Goal: Task Accomplishment & Management: Manage account settings

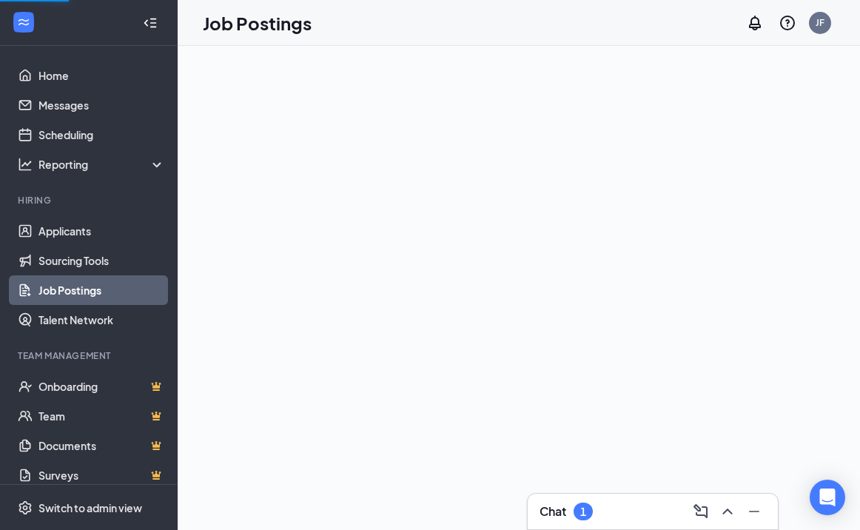
click at [617, 525] on div "Chat 1" at bounding box center [653, 512] width 250 height 36
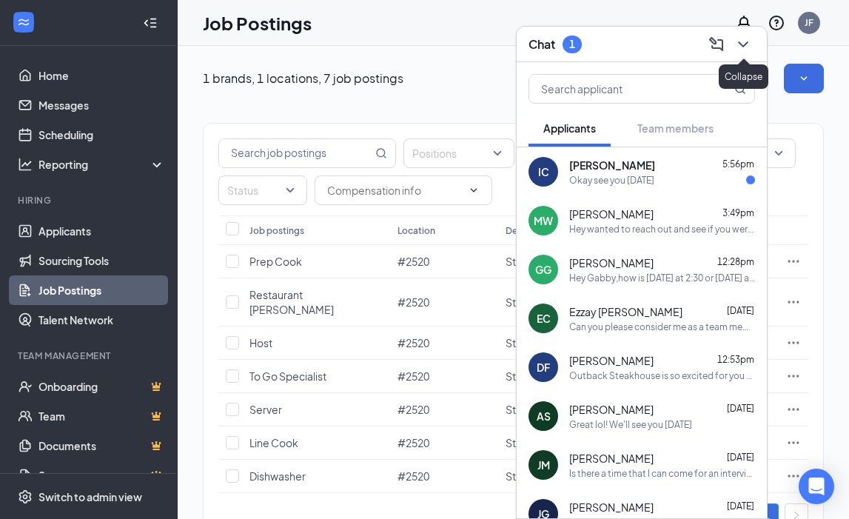
click at [740, 36] on icon "ChevronDown" at bounding box center [743, 45] width 18 height 18
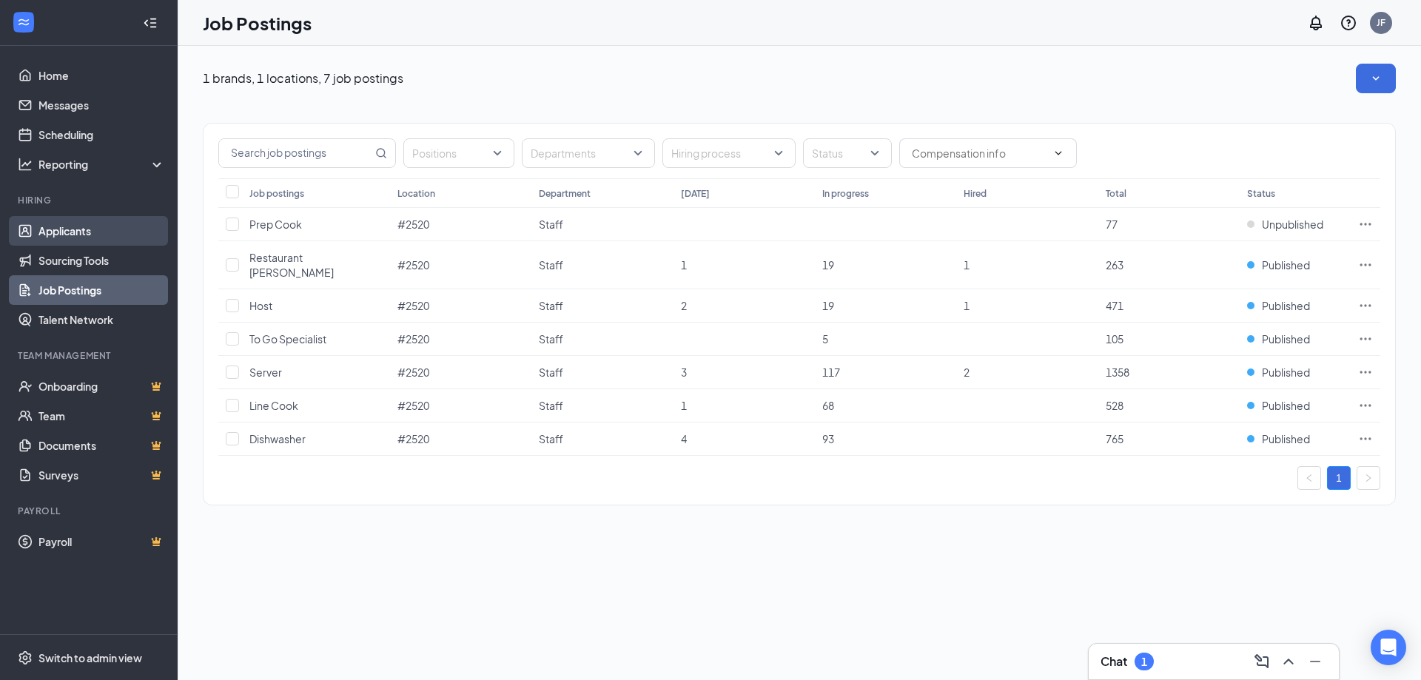
click at [58, 235] on link "Applicants" at bounding box center [101, 231] width 127 height 30
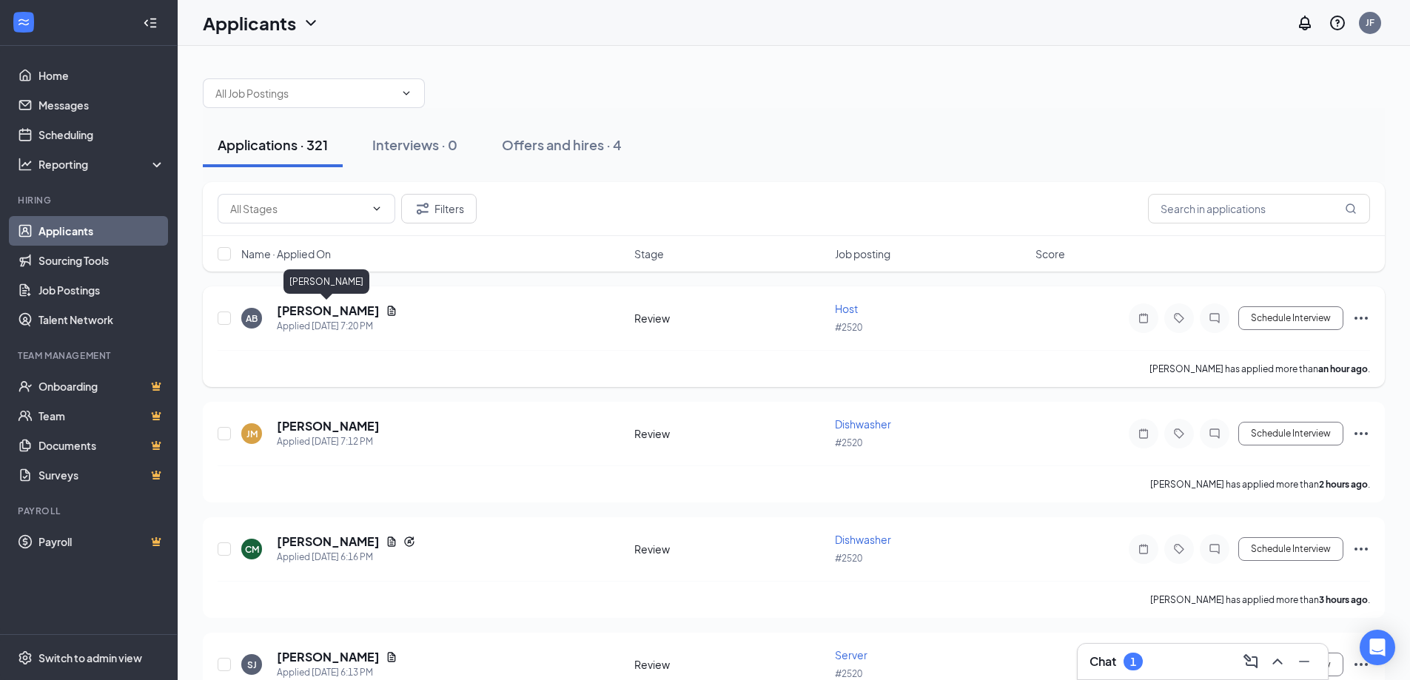
click at [316, 311] on h5 "[PERSON_NAME]" at bounding box center [328, 311] width 103 height 16
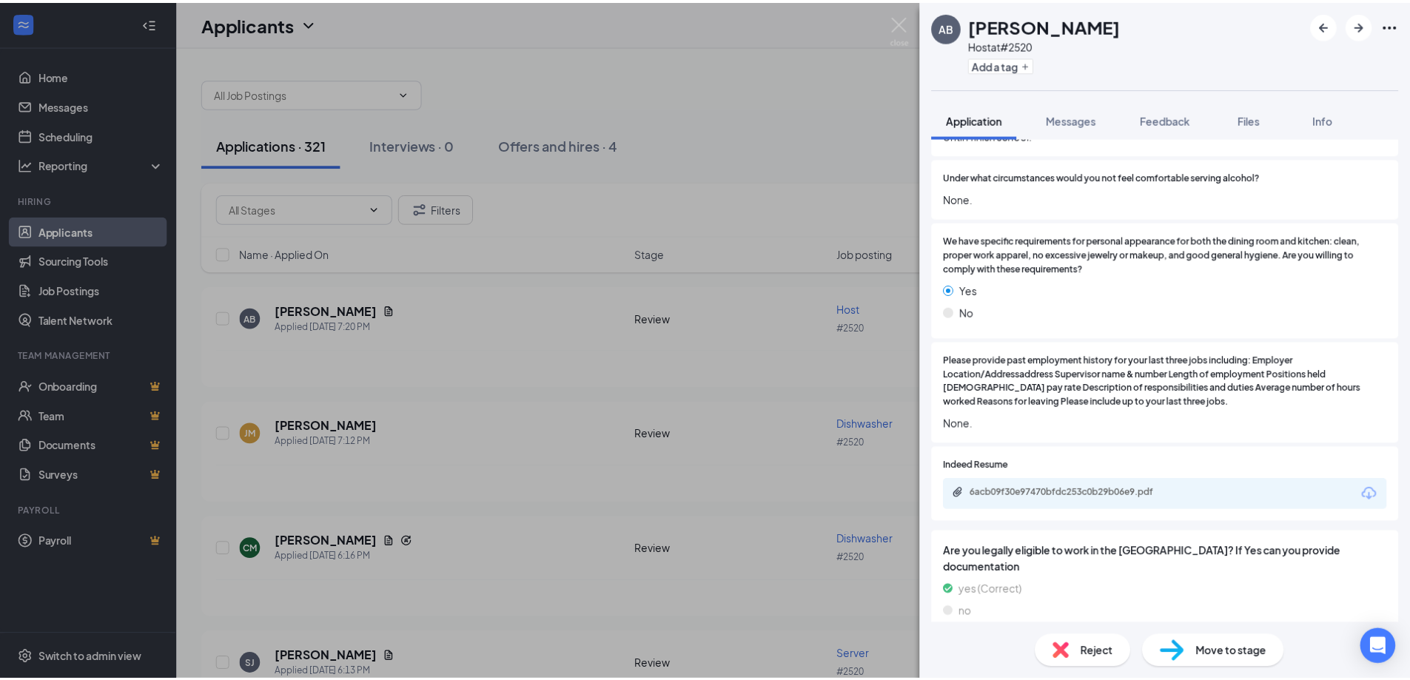
scroll to position [1998, 0]
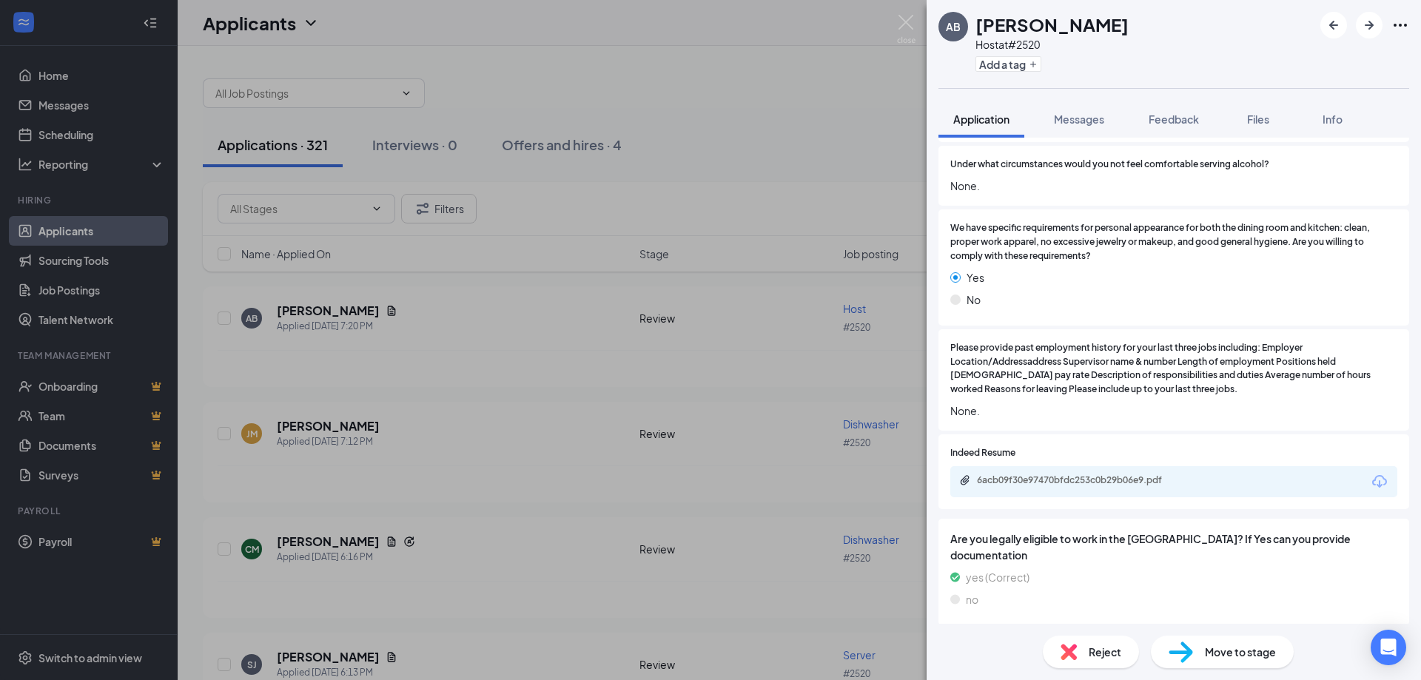
click at [416, 438] on div "AB [PERSON_NAME] Host at #2520 Add a tag Application Messages Feedback Files In…" at bounding box center [710, 340] width 1421 height 680
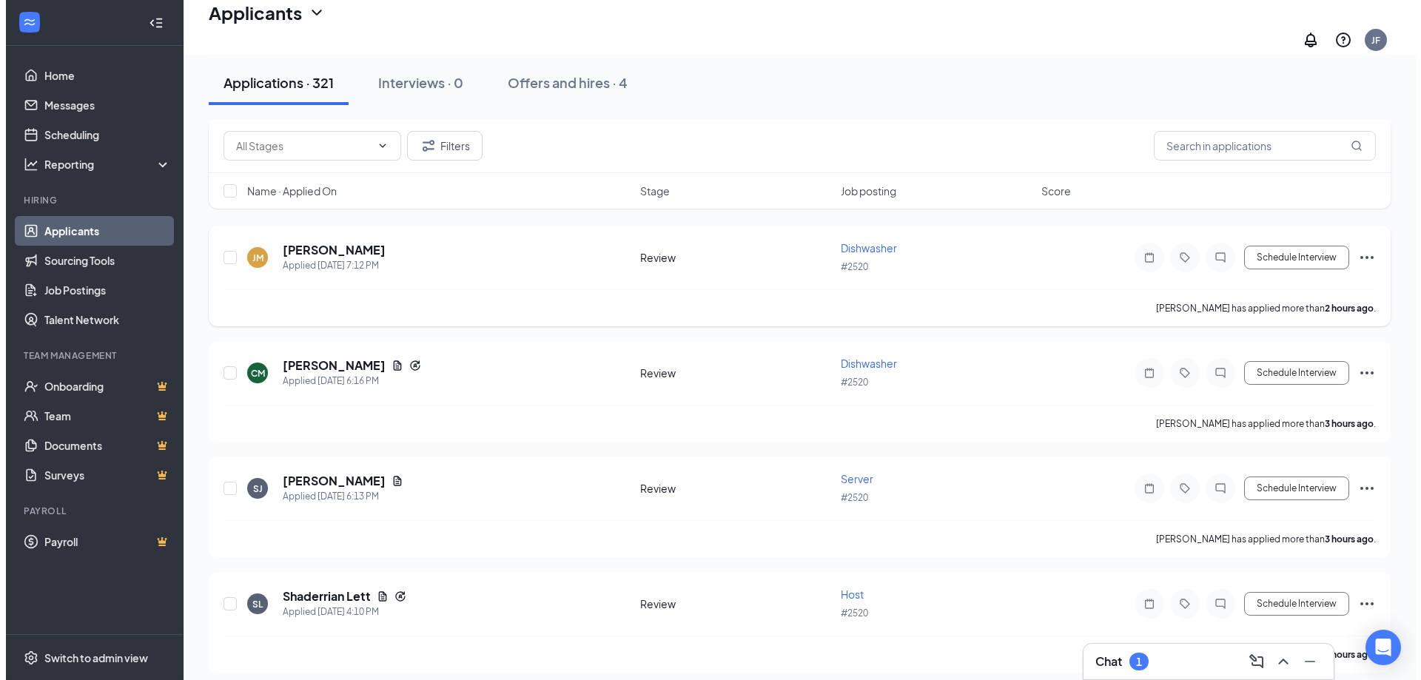
scroll to position [222, 0]
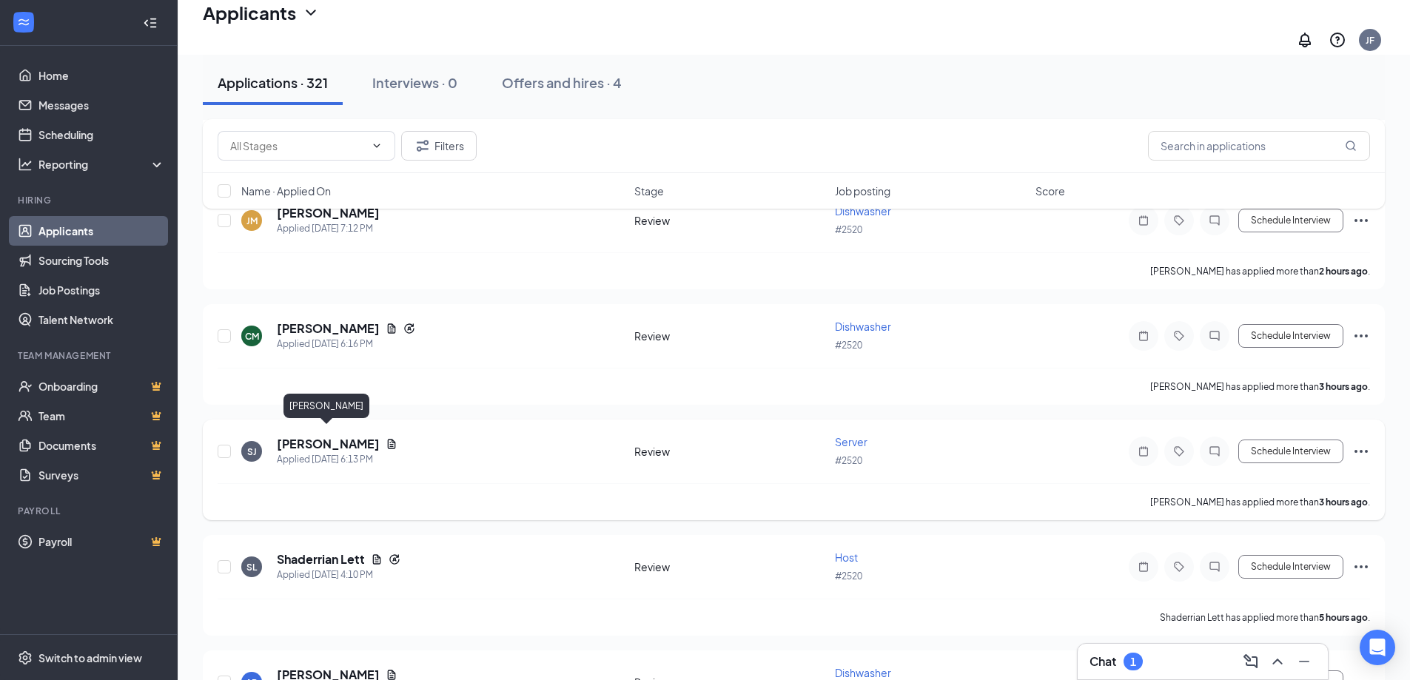
click at [327, 436] on h5 "[PERSON_NAME]" at bounding box center [328, 444] width 103 height 16
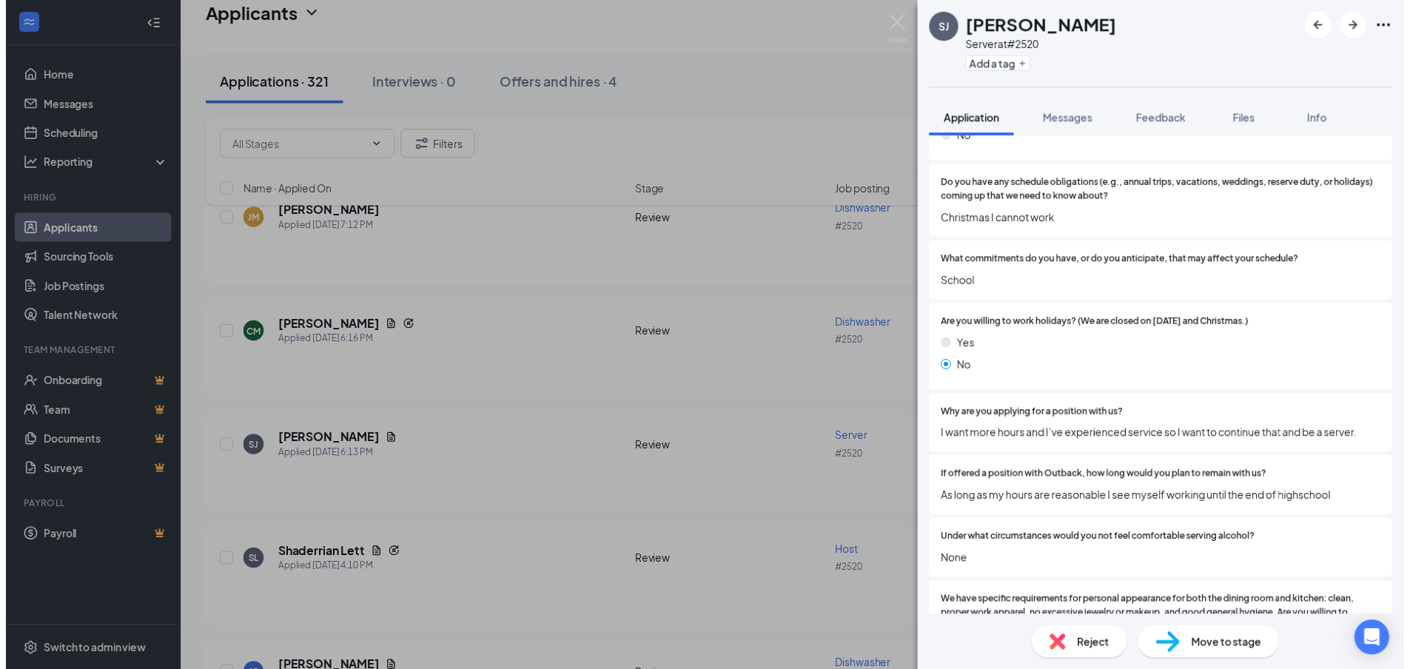
scroll to position [1628, 0]
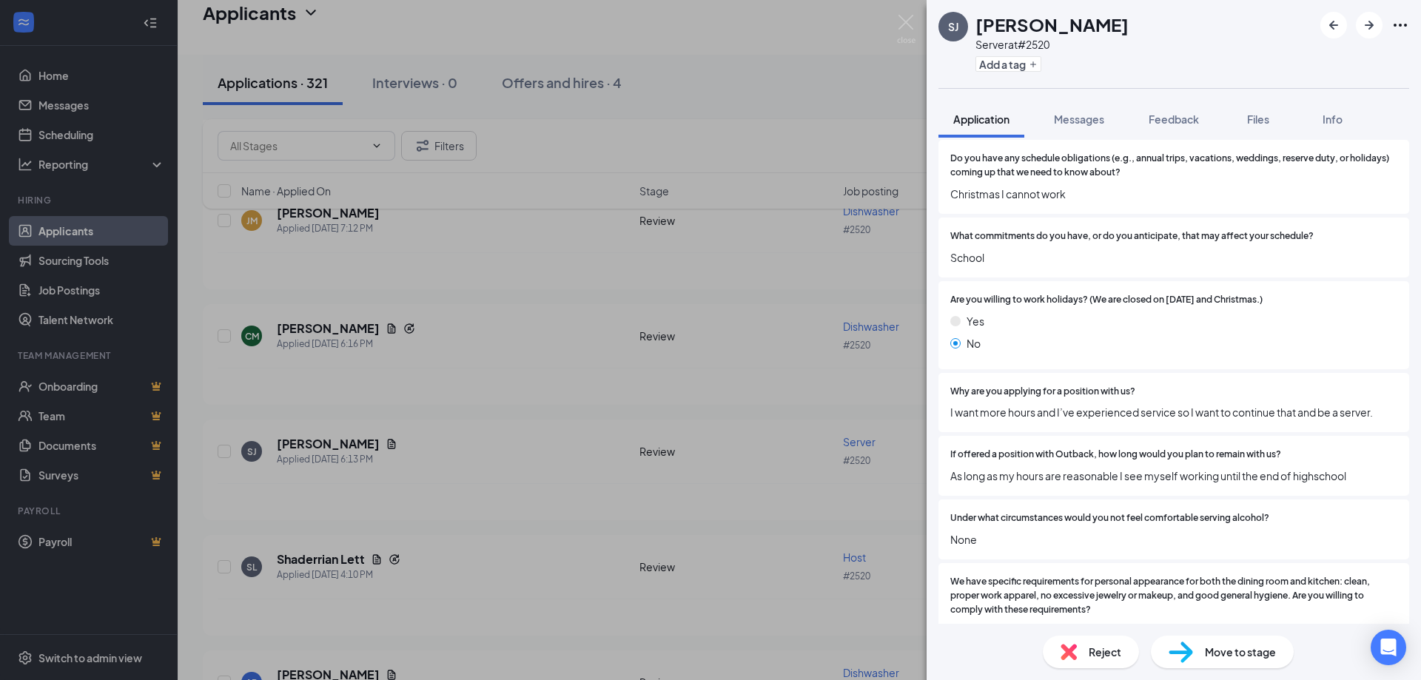
click at [395, 359] on div "SJ [PERSON_NAME] Server at #2520 Add a tag Application Messages Feedback Files …" at bounding box center [710, 340] width 1421 height 680
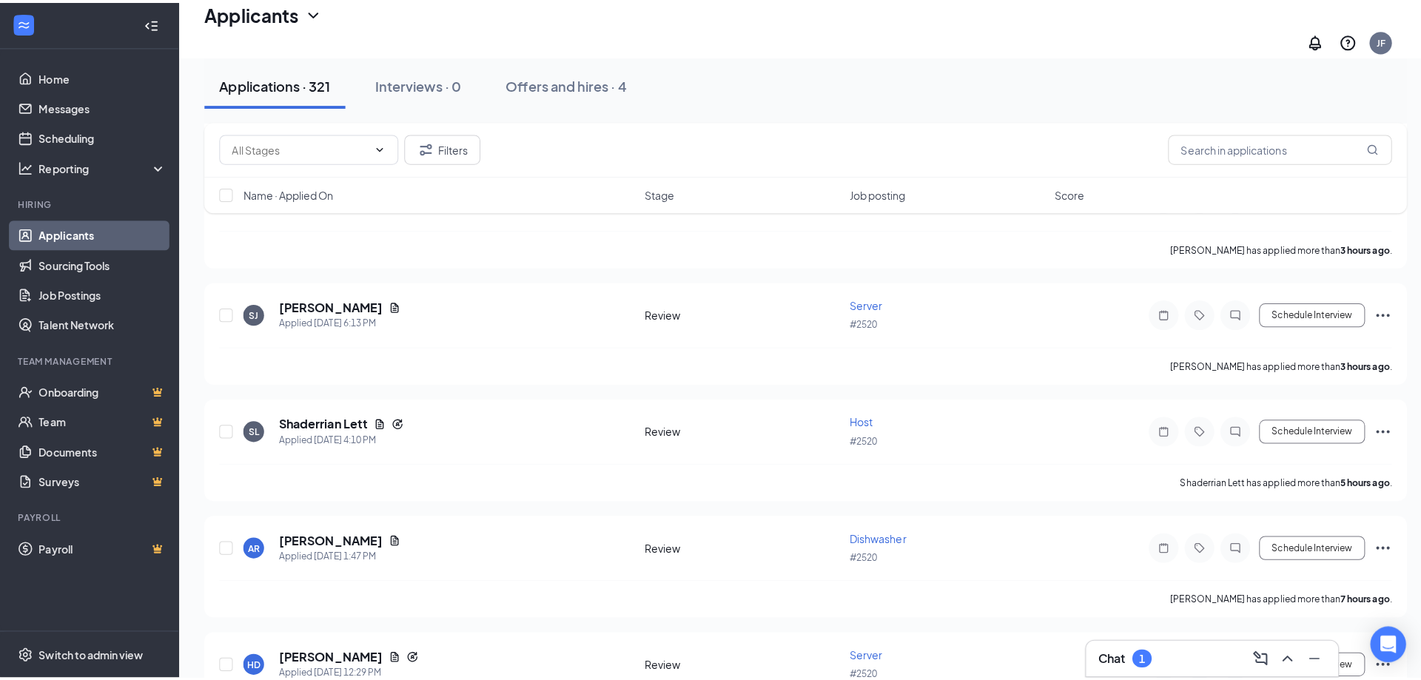
scroll to position [370, 0]
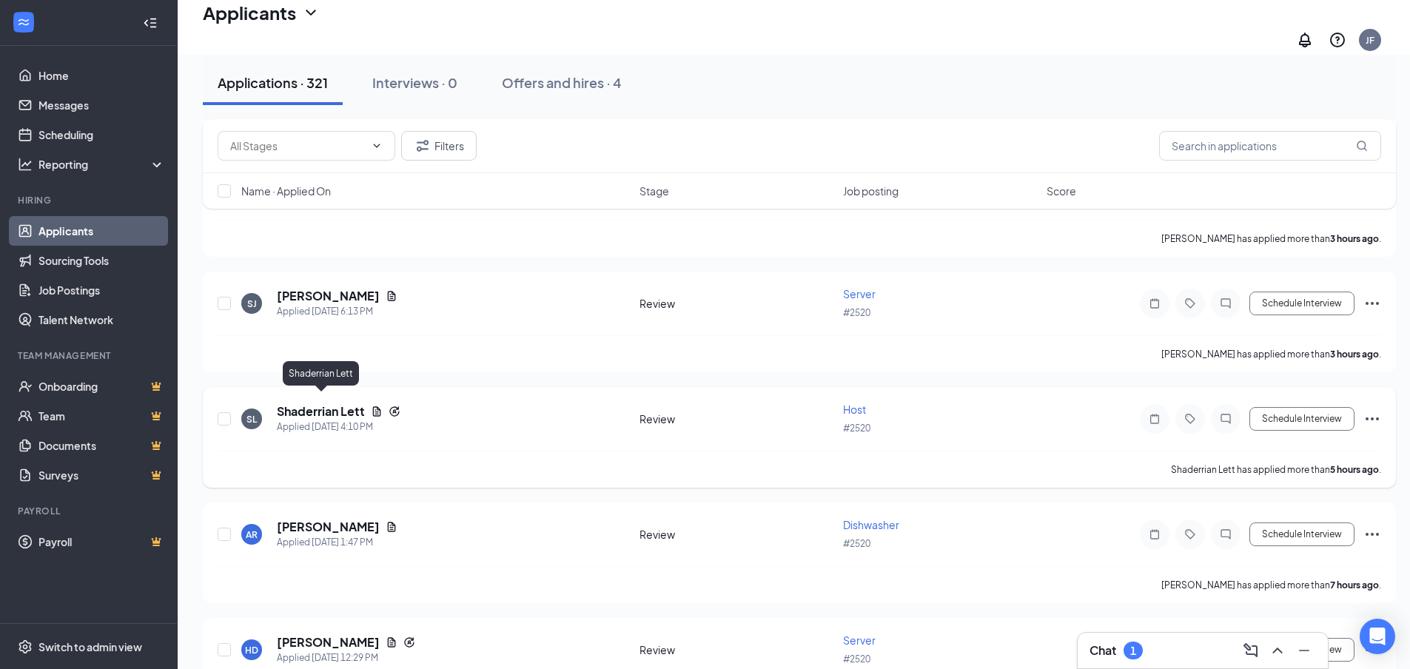
click at [308, 403] on h5 "Shaderrian Lett" at bounding box center [321, 411] width 88 height 16
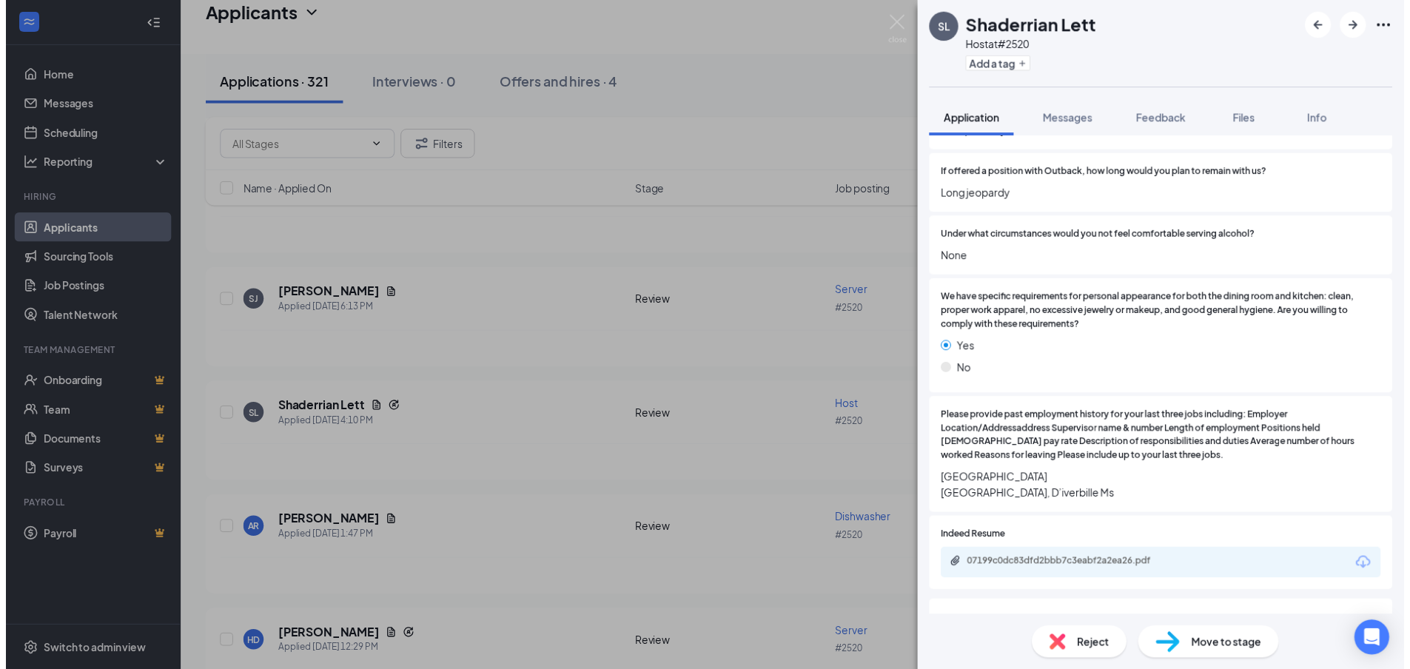
scroll to position [1998, 0]
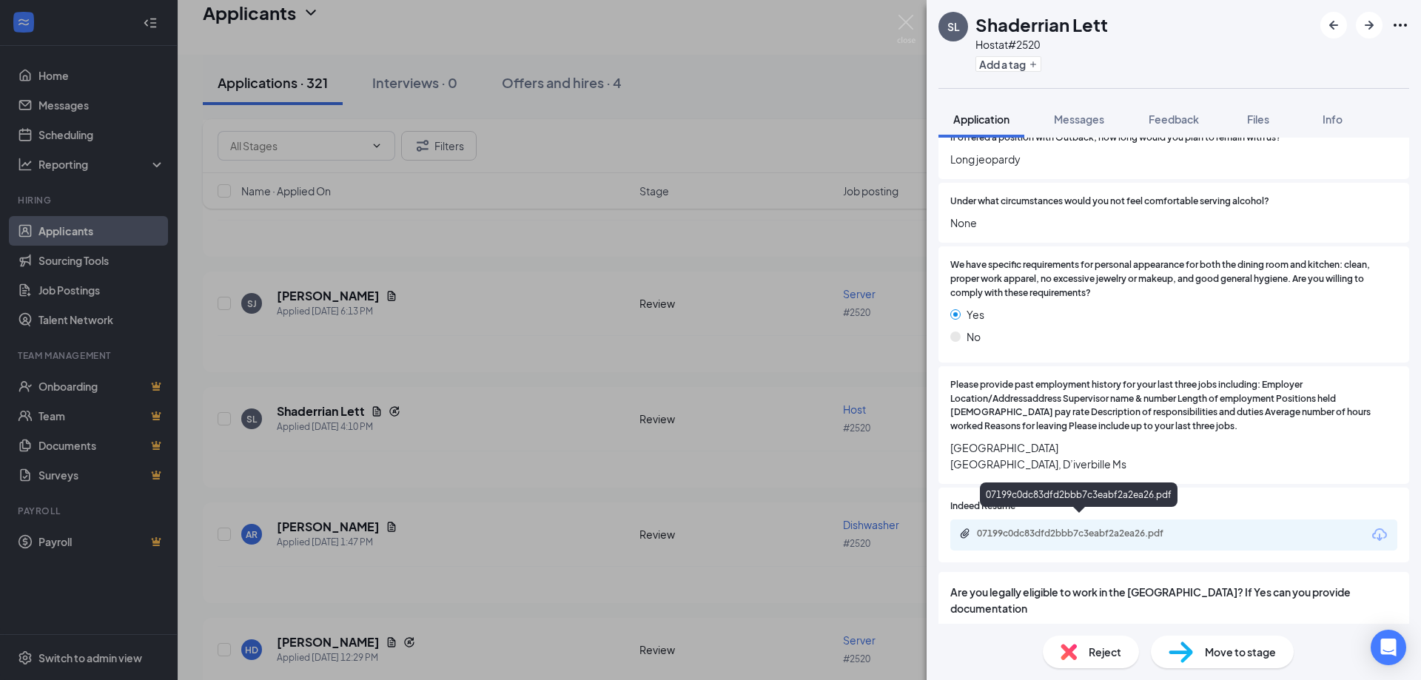
click at [859, 528] on div "07199c0dc83dfd2bbb7c3eabf2a2ea26.pdf" at bounding box center [1080, 534] width 207 height 12
click at [429, 413] on div "SL Shaderrian Lett Host at #2520 Add a tag Application Messages Feedback Files …" at bounding box center [710, 340] width 1421 height 680
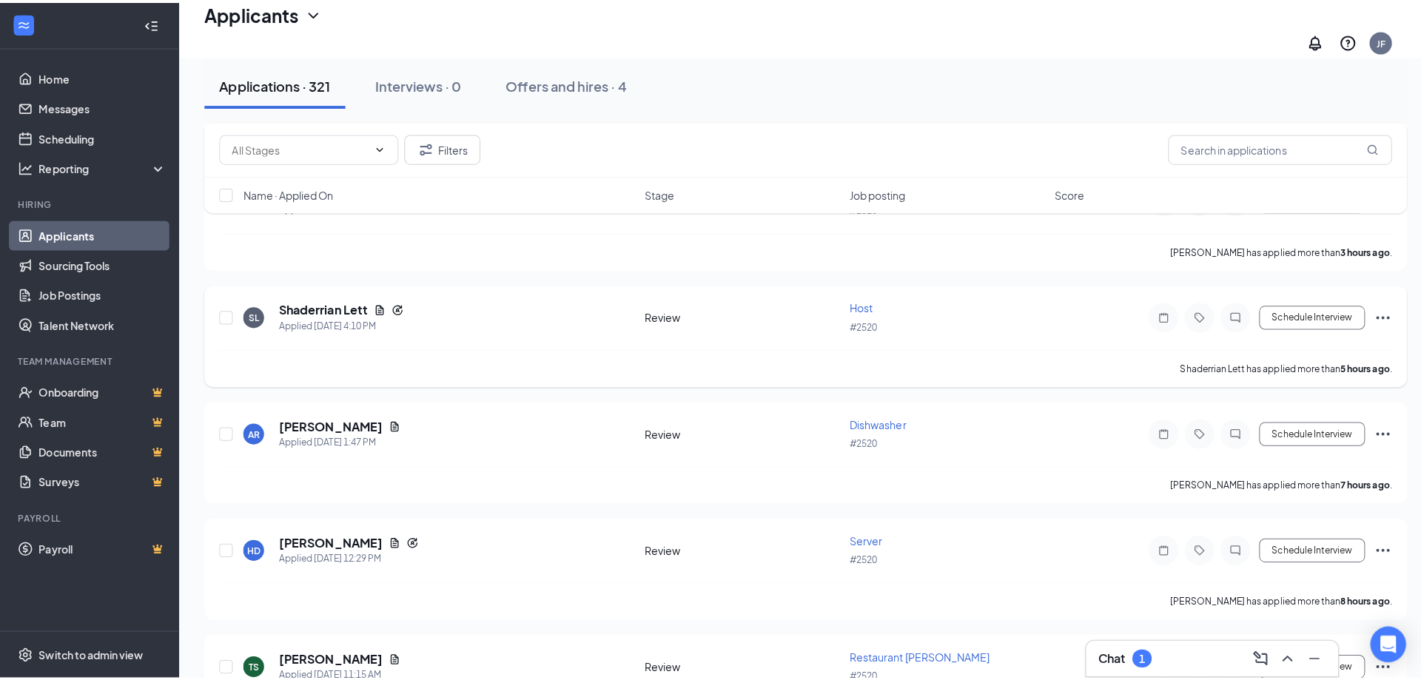
scroll to position [518, 0]
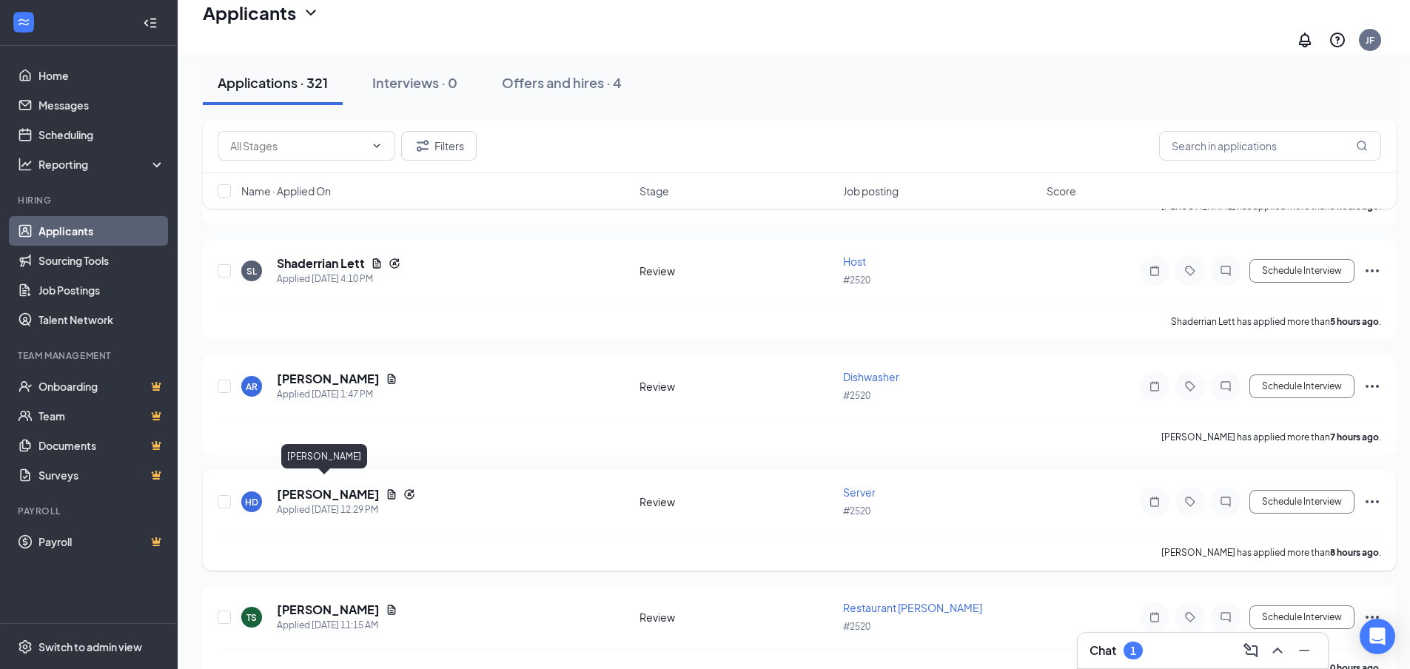
click at [318, 486] on h5 "[PERSON_NAME]" at bounding box center [328, 494] width 103 height 16
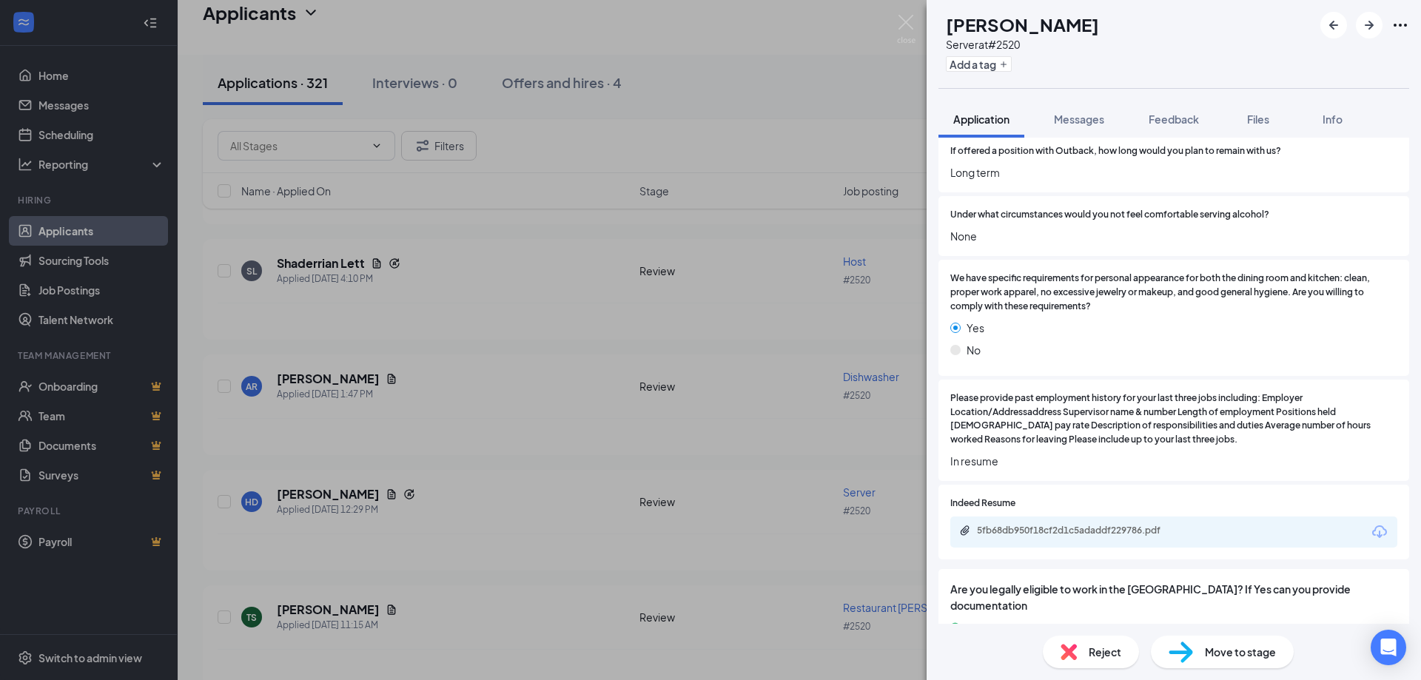
scroll to position [1998, 0]
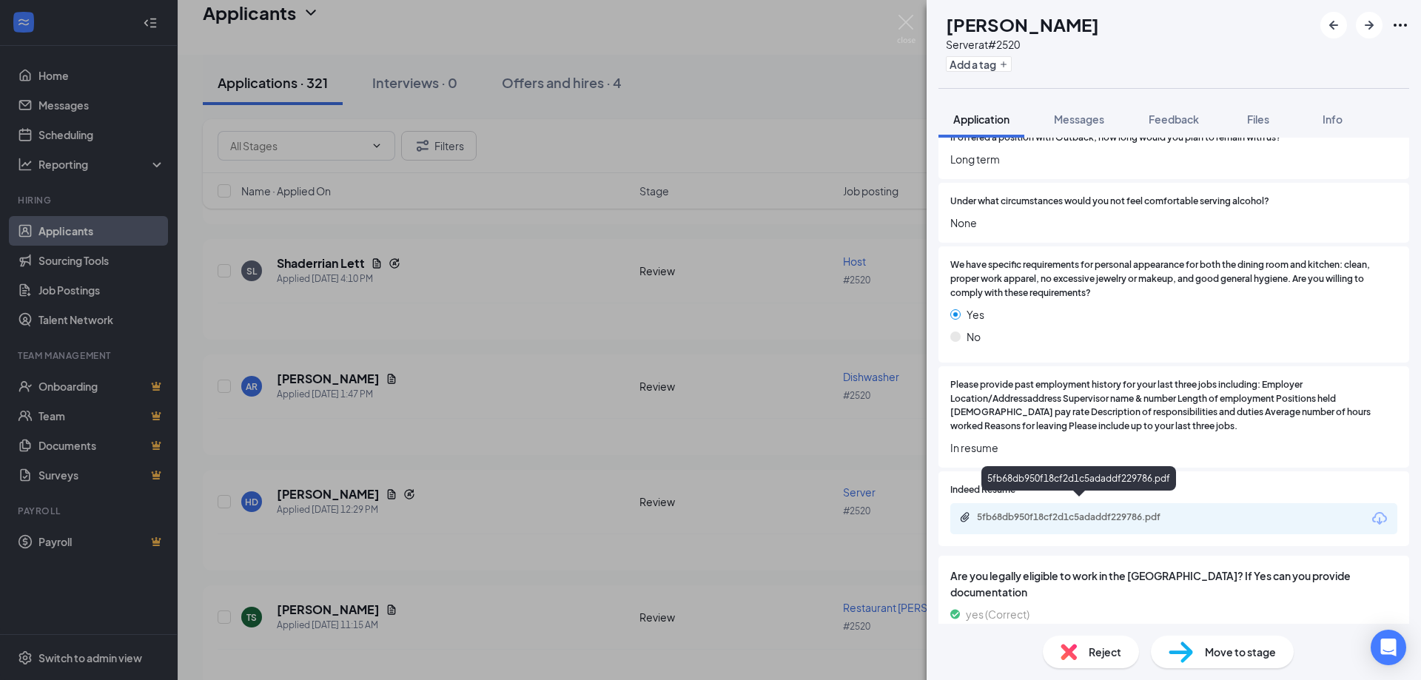
click at [859, 512] on div "5fb68db950f18cf2d1c5adaddf229786.pdf" at bounding box center [1079, 518] width 240 height 14
